Goal: Task Accomplishment & Management: Complete application form

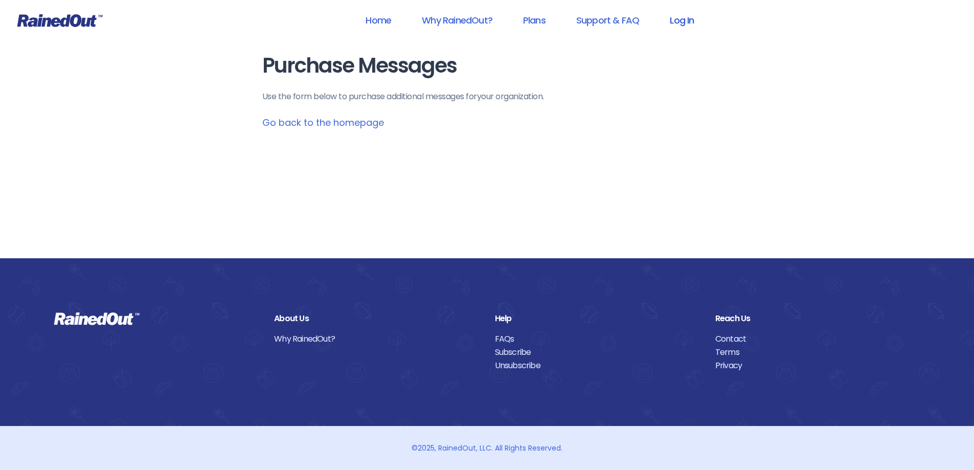
click at [684, 19] on link "Log In" at bounding box center [682, 20] width 51 height 23
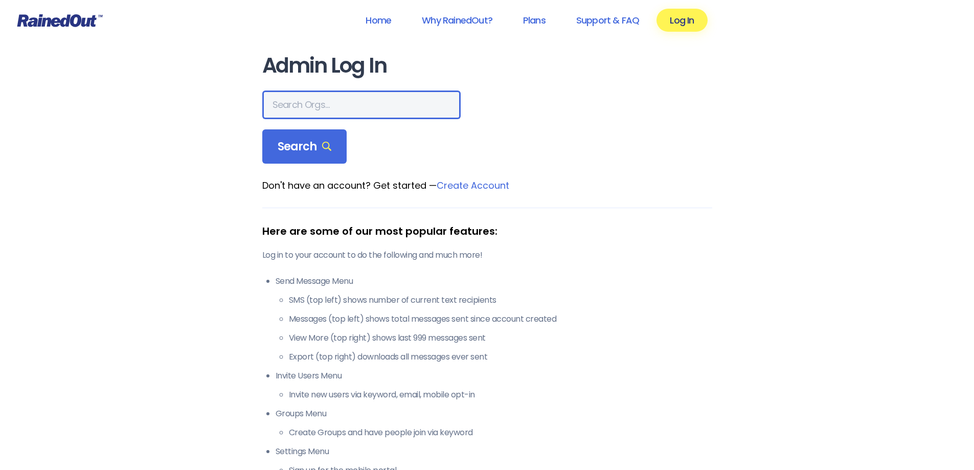
click at [342, 100] on input "text" at bounding box center [361, 105] width 198 height 29
type input "Vanamatic"
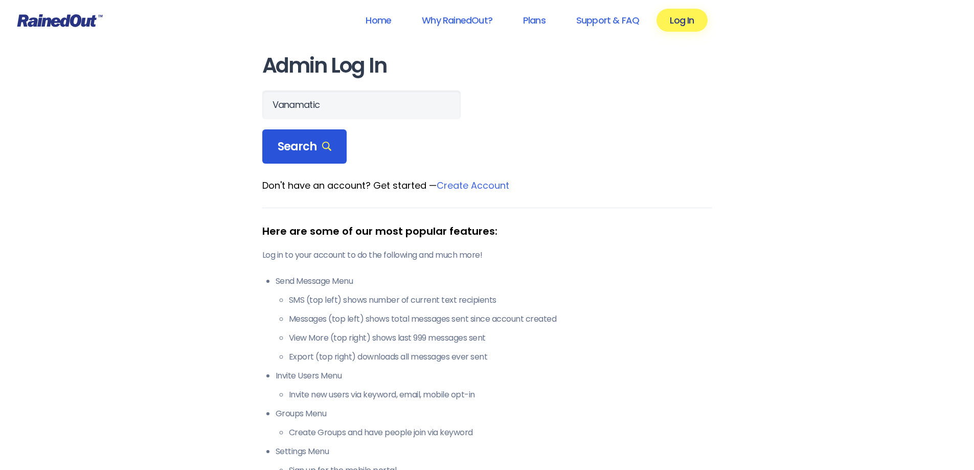
click at [311, 146] on span "Search" at bounding box center [305, 147] width 54 height 14
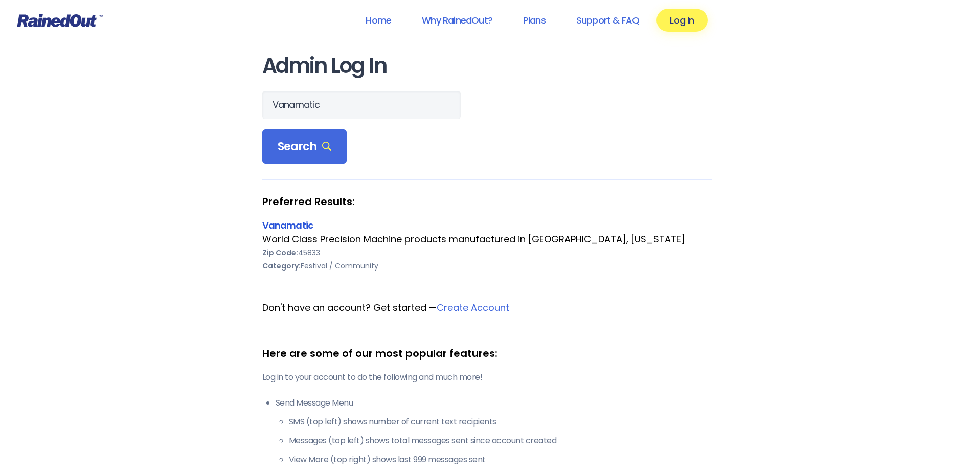
click at [291, 223] on link "Vanamatic" at bounding box center [287, 225] width 51 height 13
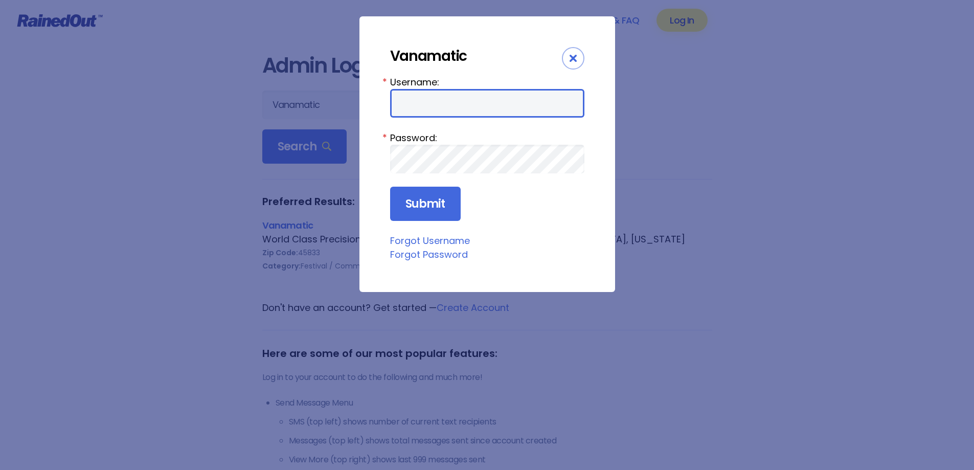
click at [425, 105] on input "Username:" at bounding box center [487, 103] width 194 height 29
type input "Vanamatic701"
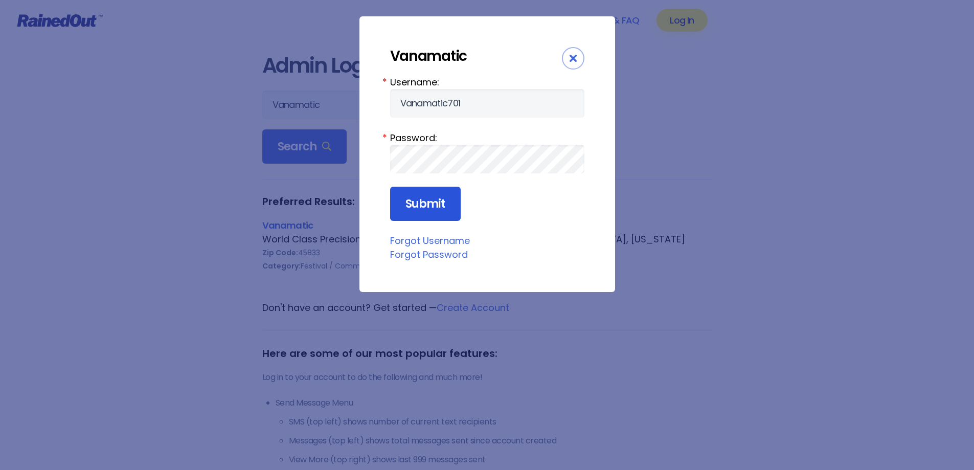
click at [428, 203] on input "Submit" at bounding box center [425, 204] width 71 height 35
